Goal: Information Seeking & Learning: Learn about a topic

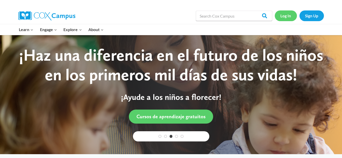
click at [284, 13] on link "Log In" at bounding box center [286, 15] width 22 height 10
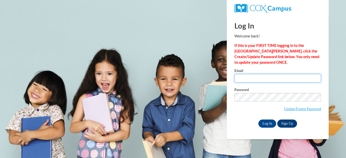
click at [266, 81] on input "Email" at bounding box center [277, 78] width 87 height 9
type input "domdean2014@gmail.com"
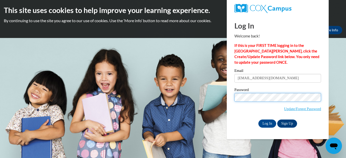
click at [258, 119] on input "Log In" at bounding box center [267, 123] width 18 height 8
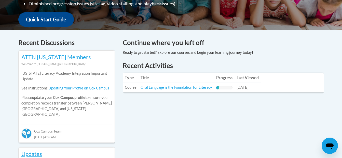
scroll to position [188, 0]
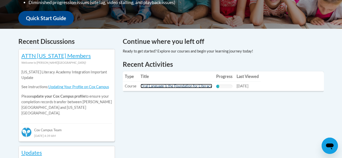
click at [175, 86] on link "Oral Language is the Foundation for Literacy" at bounding box center [177, 86] width 72 height 4
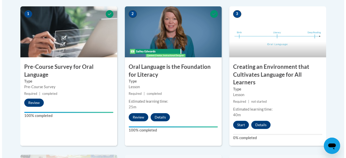
scroll to position [157, 0]
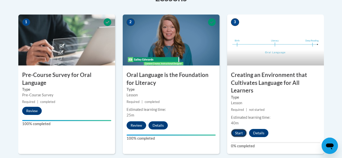
click at [241, 131] on button "Start" at bounding box center [239, 133] width 16 height 8
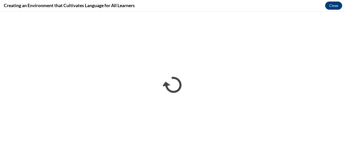
scroll to position [0, 0]
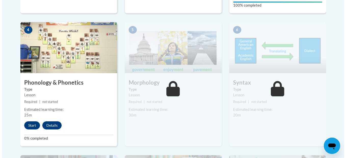
scroll to position [301, 0]
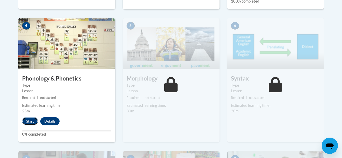
click at [30, 122] on button "Start" at bounding box center [30, 121] width 16 height 8
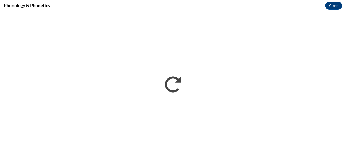
scroll to position [0, 0]
